Goal: Information Seeking & Learning: Find specific fact

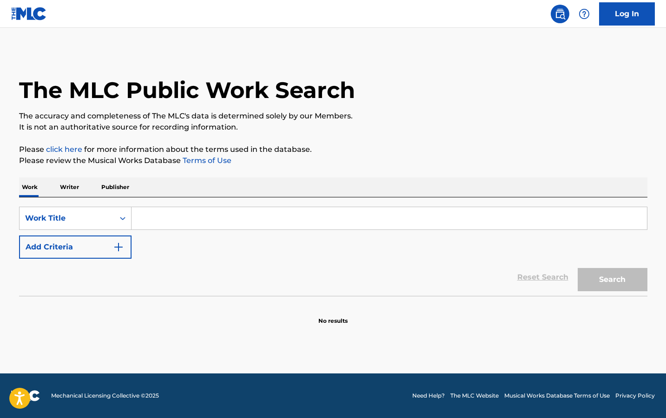
click at [163, 218] on input "Search Form" at bounding box center [390, 218] width 516 height 22
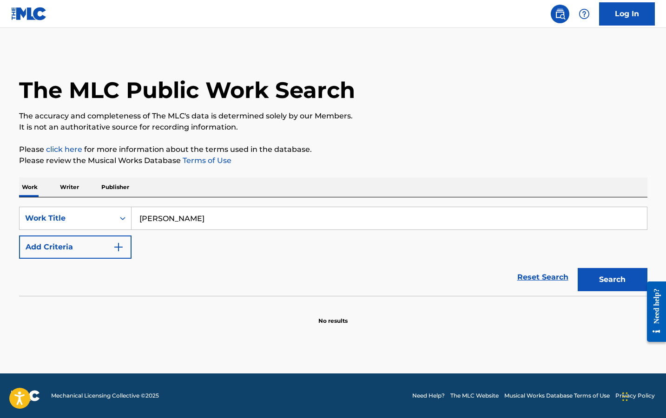
type input "[PERSON_NAME]"
click at [578, 268] on button "Search" at bounding box center [613, 279] width 70 height 23
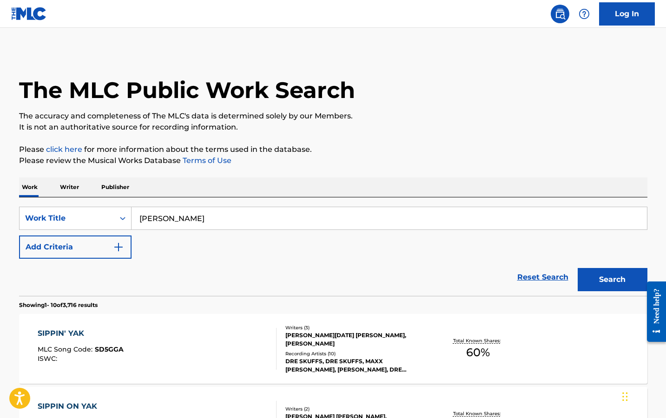
click at [113, 246] on img "Search Form" at bounding box center [118, 247] width 11 height 11
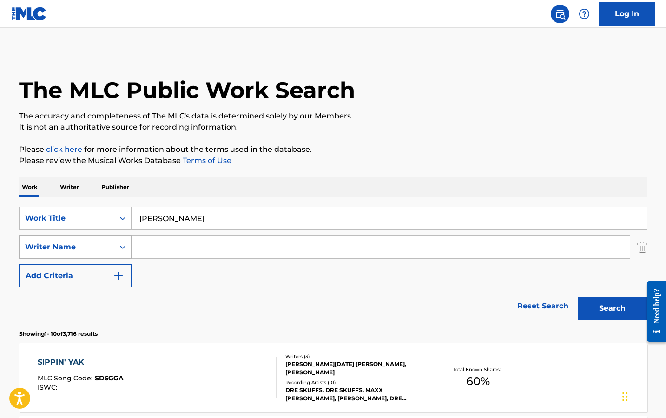
click at [72, 245] on div "Writer Name" at bounding box center [67, 247] width 84 height 11
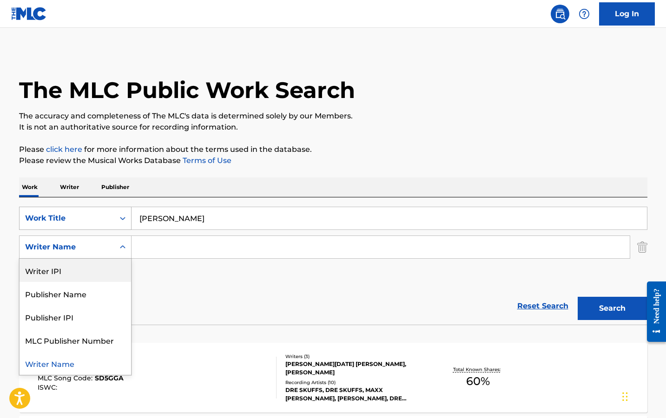
click at [50, 214] on div "Work Title" at bounding box center [67, 218] width 84 height 11
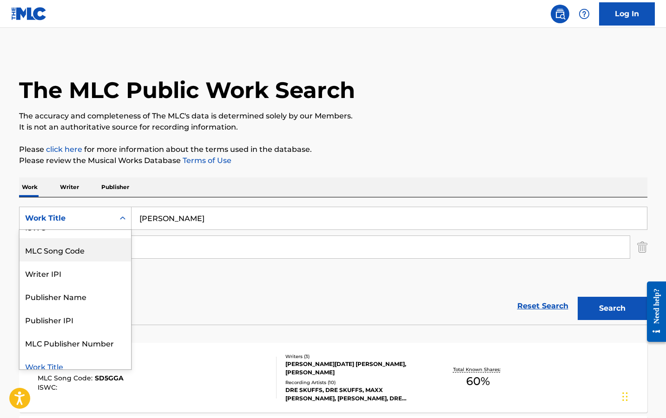
scroll to position [23, 0]
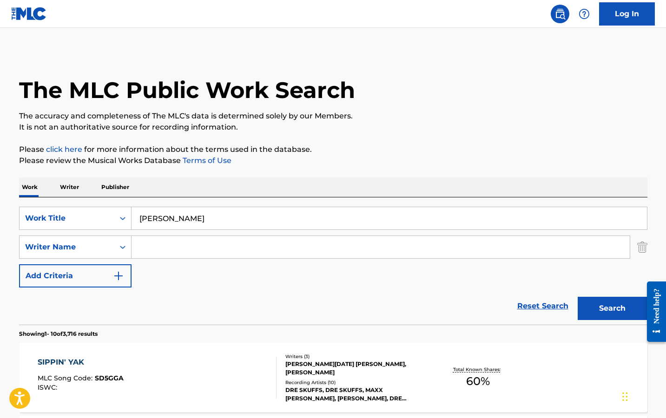
click at [222, 290] on div "Reset Search Search" at bounding box center [333, 306] width 629 height 37
click at [103, 244] on div "Writer Name" at bounding box center [67, 247] width 84 height 11
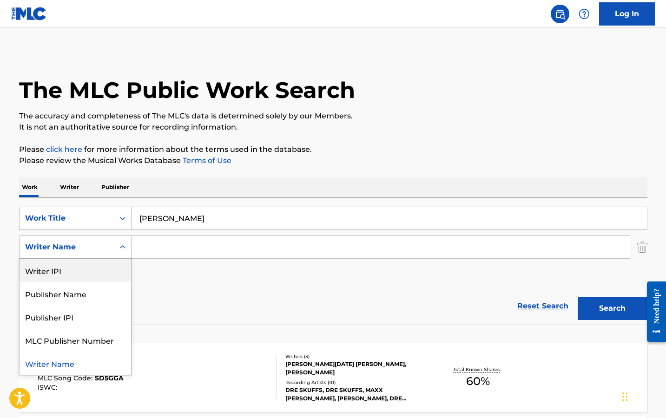
click at [222, 298] on div "Reset Search Search" at bounding box center [333, 306] width 629 height 37
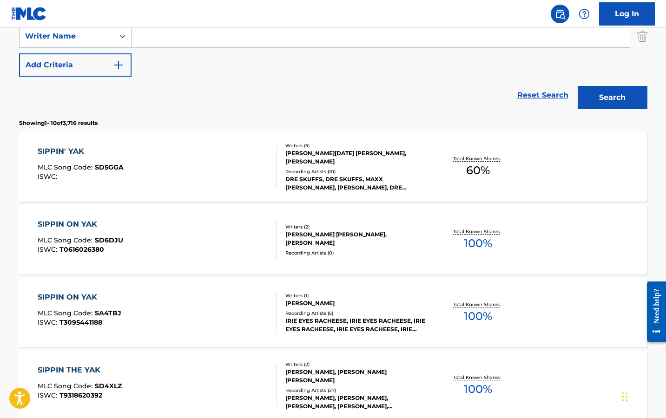
scroll to position [212, 0]
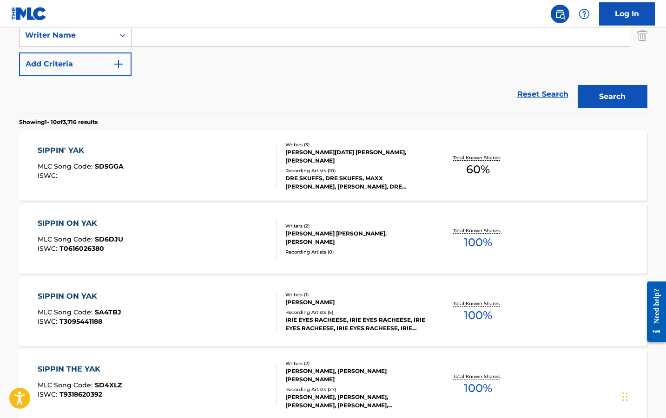
click at [192, 170] on div "SIPPIN' YAK MLC Song Code : SD5GGA ISWC :" at bounding box center [157, 166] width 239 height 42
